Goal: Find specific page/section: Find specific page/section

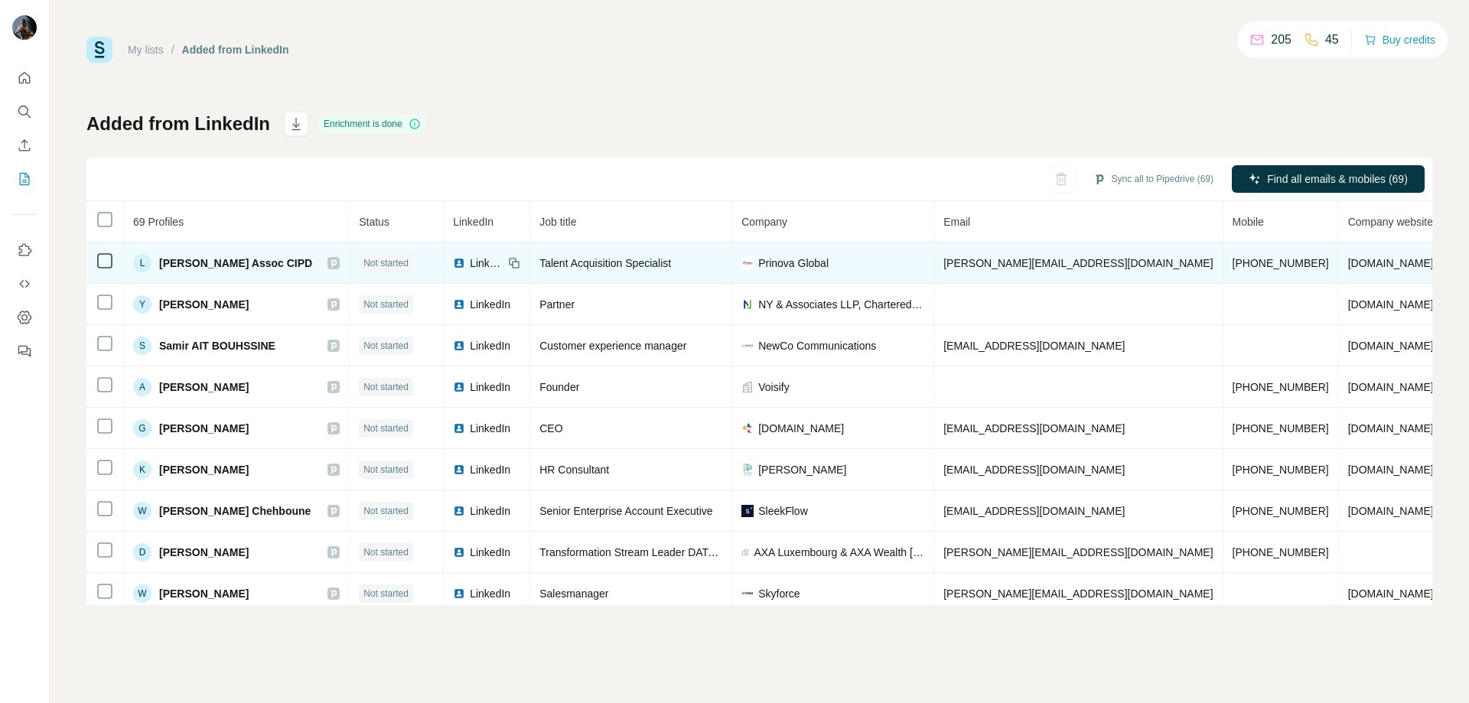
click at [242, 268] on span "[PERSON_NAME] Assoc CIPD" at bounding box center [235, 263] width 153 height 15
click at [201, 254] on div "L [PERSON_NAME] Assoc CIPD" at bounding box center [222, 263] width 179 height 18
click at [144, 264] on div "L" at bounding box center [142, 263] width 18 height 18
click at [242, 263] on span "[PERSON_NAME] Assoc CIPD" at bounding box center [235, 263] width 153 height 15
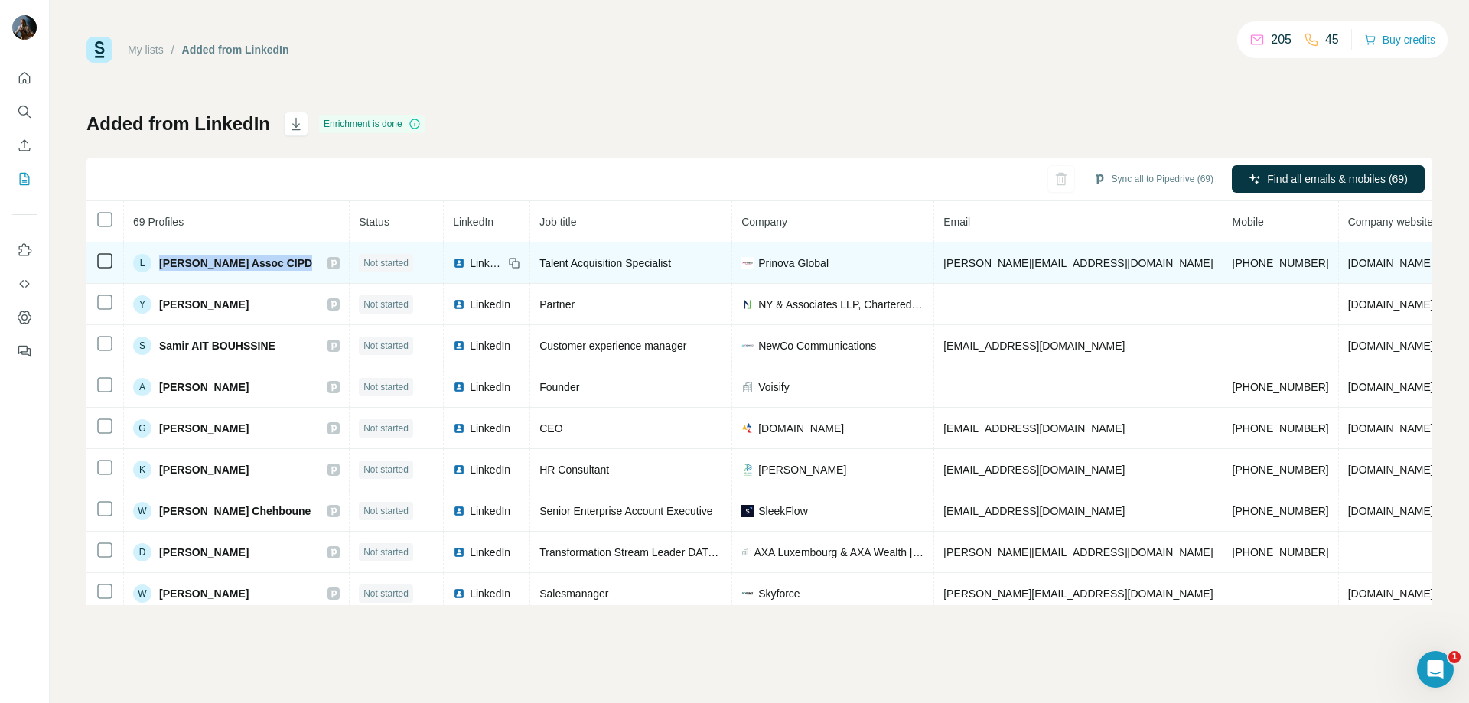
click at [242, 263] on span "[PERSON_NAME] Assoc CIPD" at bounding box center [235, 263] width 153 height 15
click at [476, 263] on span "LinkedIn" at bounding box center [487, 263] width 34 height 15
click at [207, 265] on span "[PERSON_NAME] Assoc CIPD" at bounding box center [235, 263] width 153 height 15
click at [143, 262] on div "L" at bounding box center [142, 263] width 18 height 18
